Goal: Find specific page/section: Find specific page/section

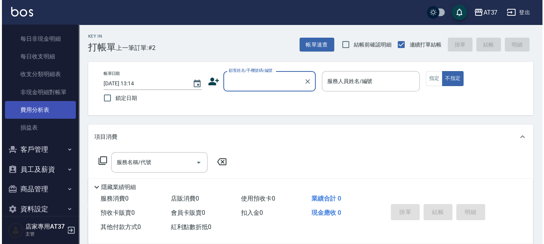
scroll to position [665, 0]
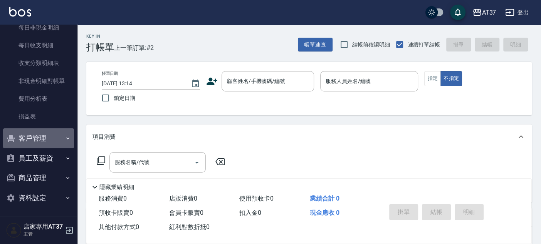
click at [39, 141] on button "客戶管理" at bounding box center [38, 139] width 71 height 20
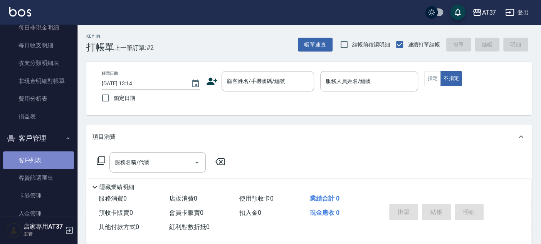
click at [47, 158] on link "客戶列表" at bounding box center [38, 161] width 71 height 18
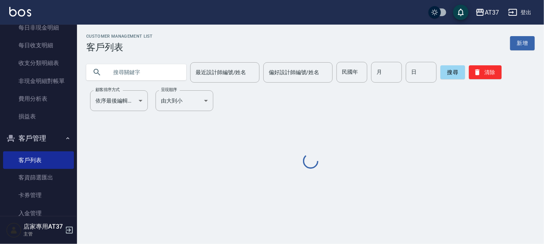
click at [140, 75] on input "text" at bounding box center [144, 72] width 72 height 21
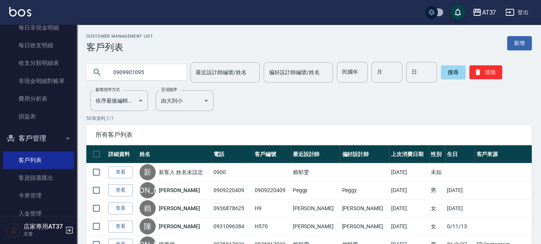
type input "0909901095"
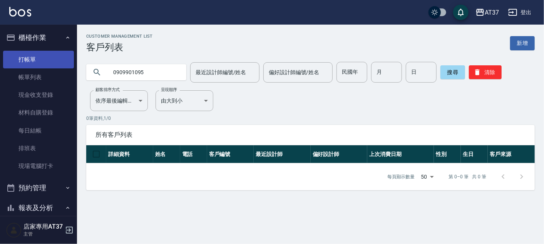
click at [49, 54] on link "打帳單" at bounding box center [38, 60] width 71 height 18
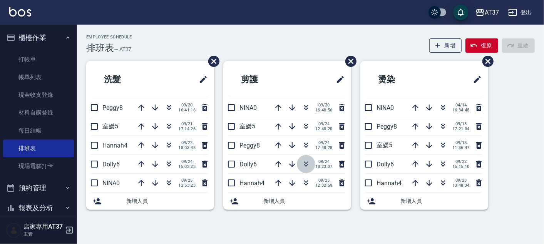
click at [305, 164] on icon "button" at bounding box center [305, 164] width 9 height 9
